Goal: Navigation & Orientation: Find specific page/section

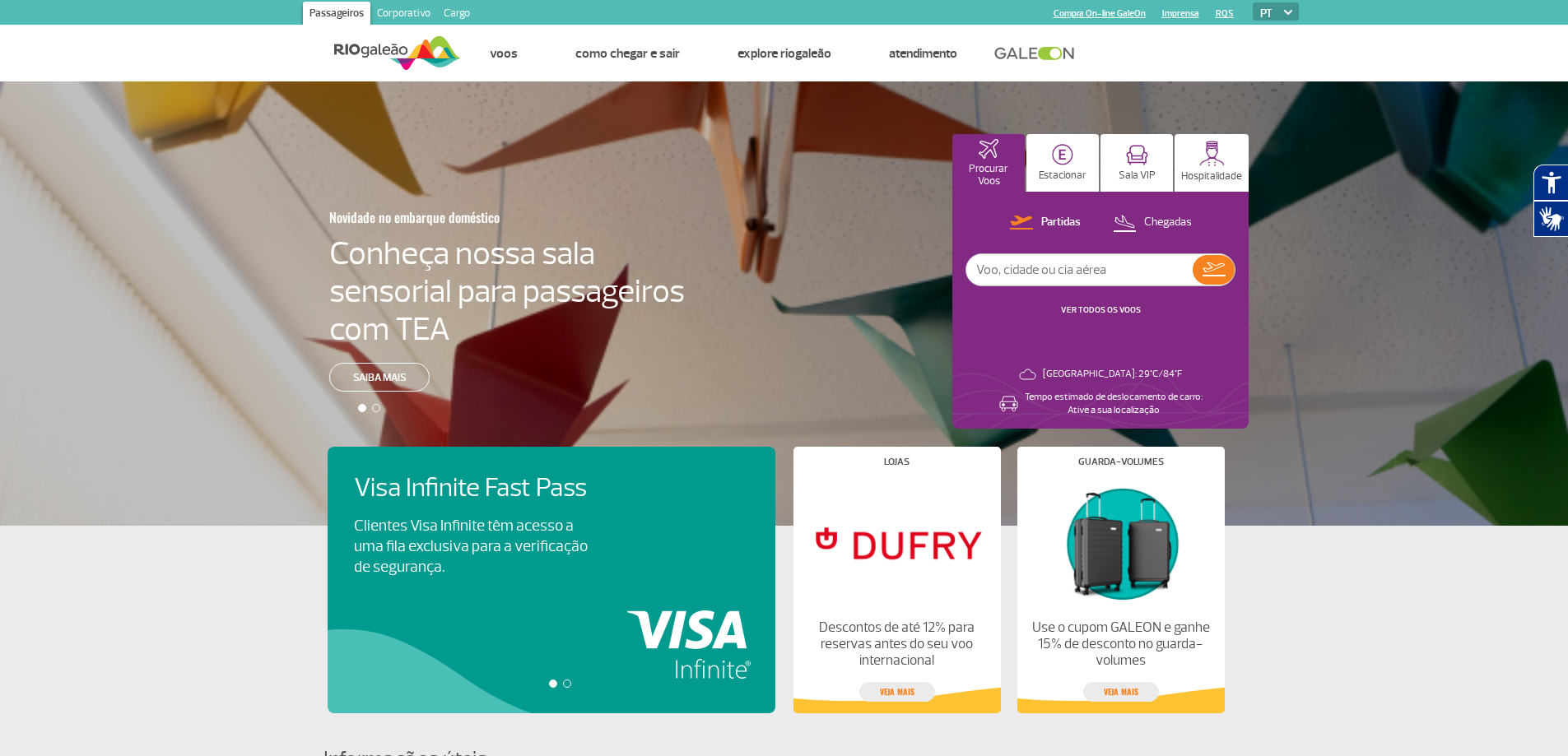
click at [1110, 275] on input "text" at bounding box center [1080, 270] width 227 height 31
type input "g"
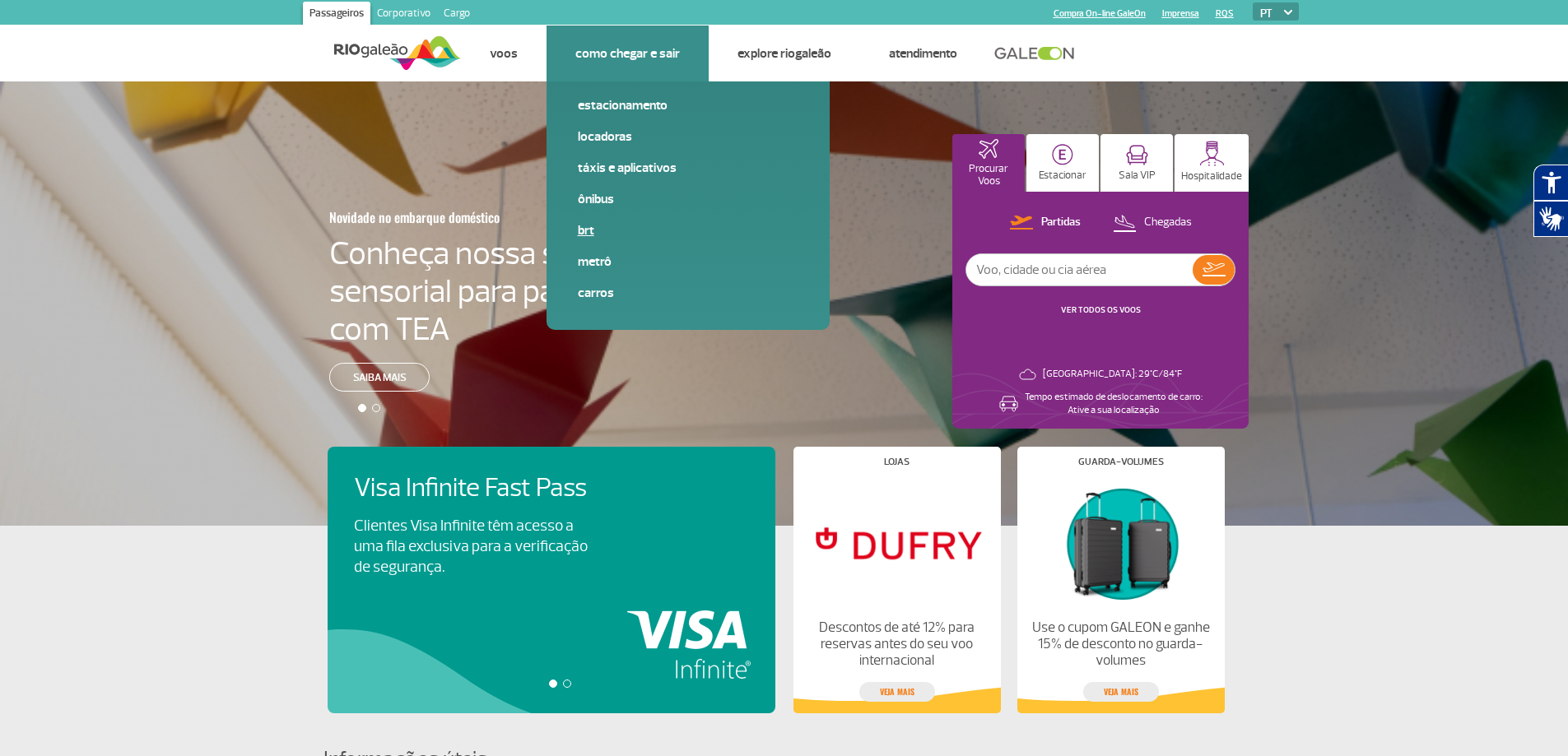
drag, startPoint x: 608, startPoint y: 197, endPoint x: 583, endPoint y: 227, distance: 39.1
click at [583, 227] on div "Estacionamento Locadoras Táxis e aplicativos Ônibus BRT Metrô Carros" at bounding box center [687, 205] width 283 height 249
click at [583, 227] on link "BRT" at bounding box center [687, 230] width 220 height 18
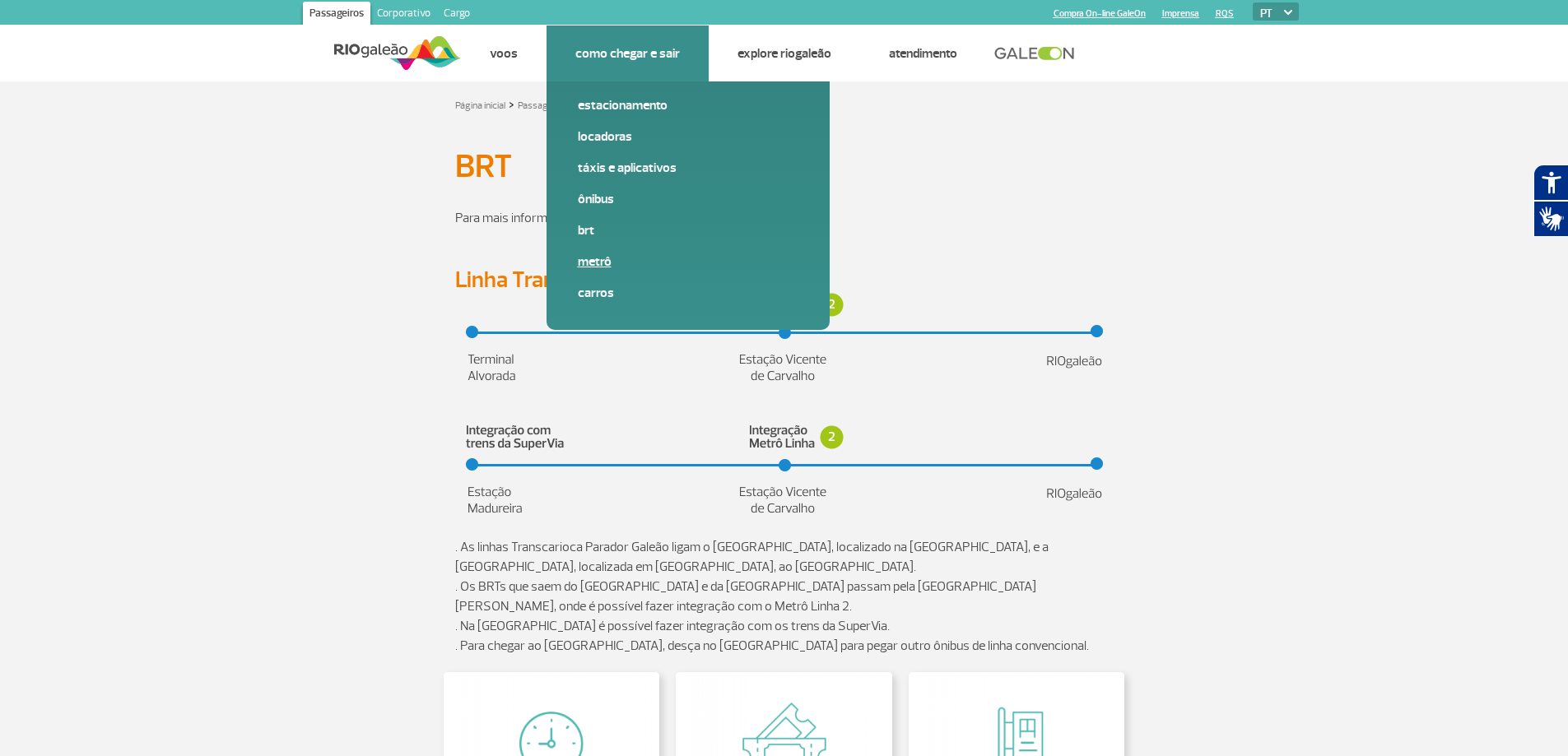
click at [584, 268] on link "Metrô" at bounding box center [687, 262] width 220 height 18
